Goal: Task Accomplishment & Management: Use online tool/utility

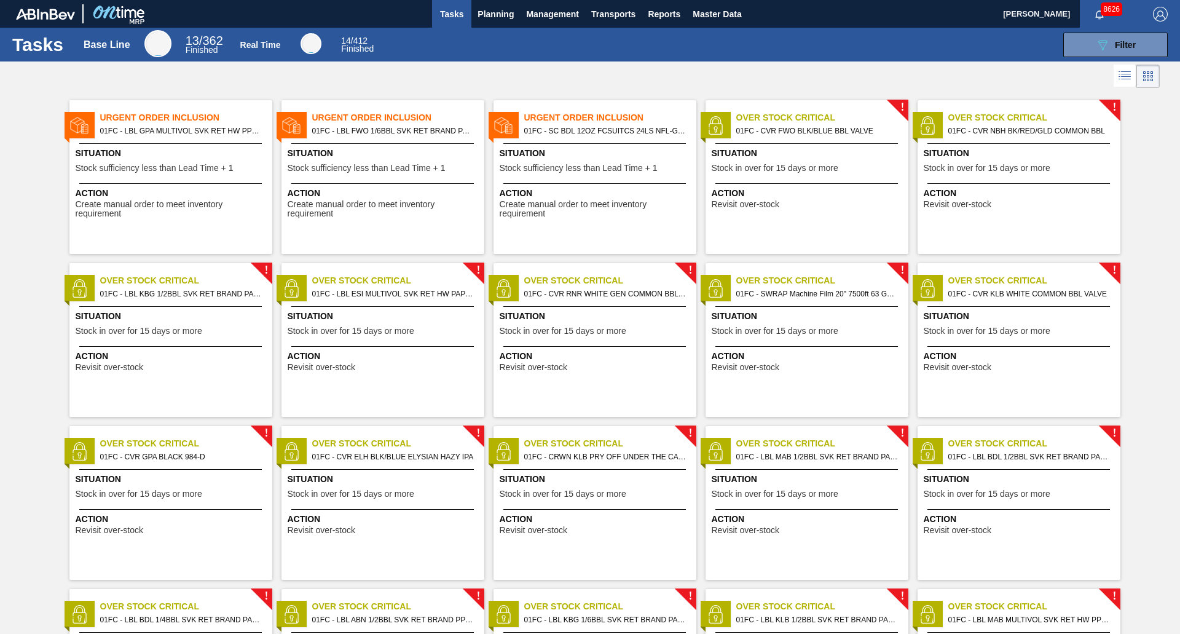
click at [407, 208] on span "Create manual order to meet inventory requirement" at bounding box center [385, 209] width 194 height 19
click at [162, 144] on div "Urgent Order Inclusion 01FC - LBL GPA MULTIVOL SVK RET HW PPS #4 Situation Stoc…" at bounding box center [170, 177] width 203 height 154
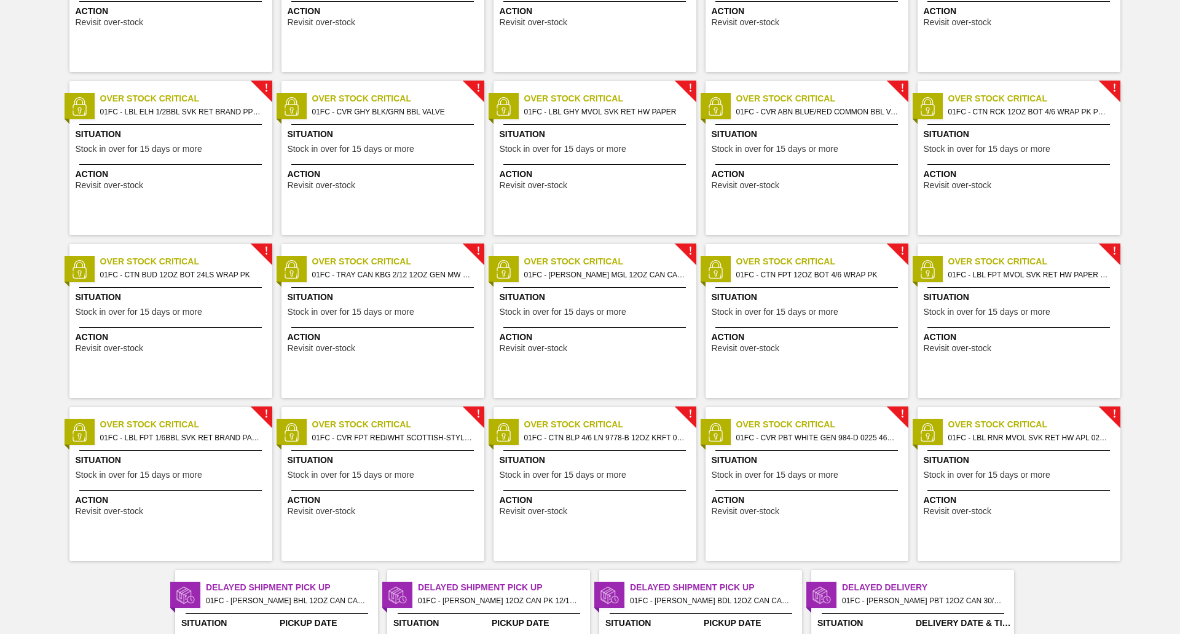
scroll to position [791, 0]
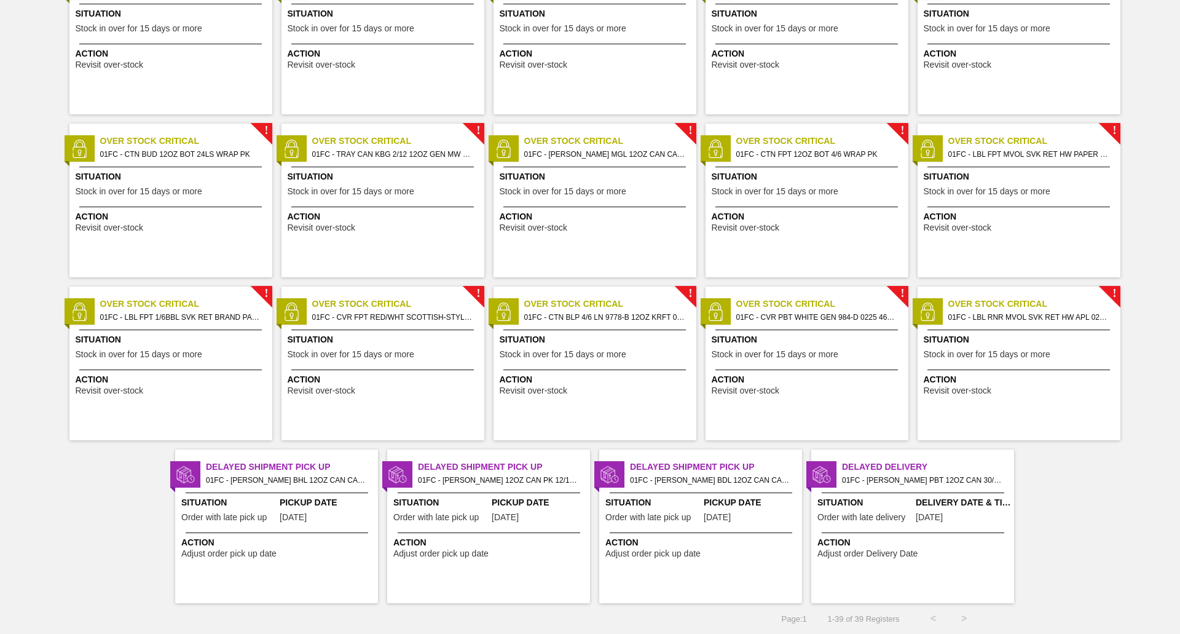
click at [304, 477] on span "01FC - CARR BHL 12OZ CAN CAN PK 12/12 CAN OUTDOOR Order - 774982" at bounding box center [287, 480] width 162 height 14
